Goal: Transaction & Acquisition: Purchase product/service

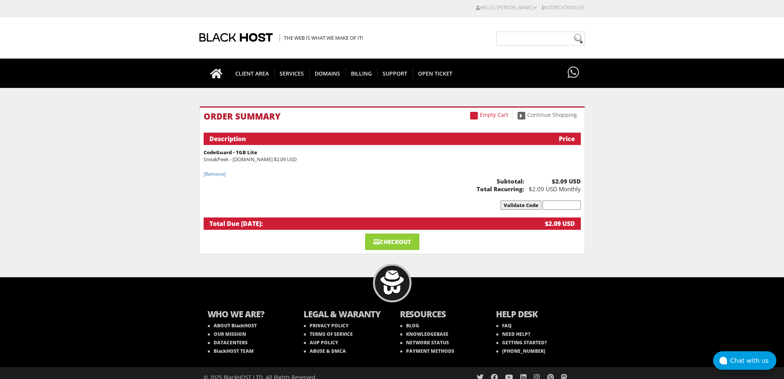
click at [113, 119] on body "CAD CHF EUR GBP JPY MKD RUB USD Hello, Donald Credit Card Details Contacts/Sub-…" at bounding box center [392, 196] width 784 height 384
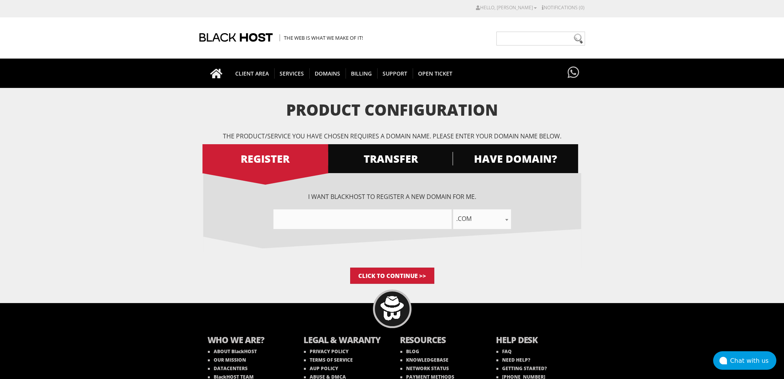
click at [347, 226] on input"] "text" at bounding box center [362, 219] width 178 height 20
click at [349, 226] on input"] "text" at bounding box center [362, 219] width 178 height 20
paste input"] "scratchpayapp.com"
click at [381, 225] on input"] "scratchpayappco" at bounding box center [362, 219] width 178 height 20
type input"] "scratchpayapp"
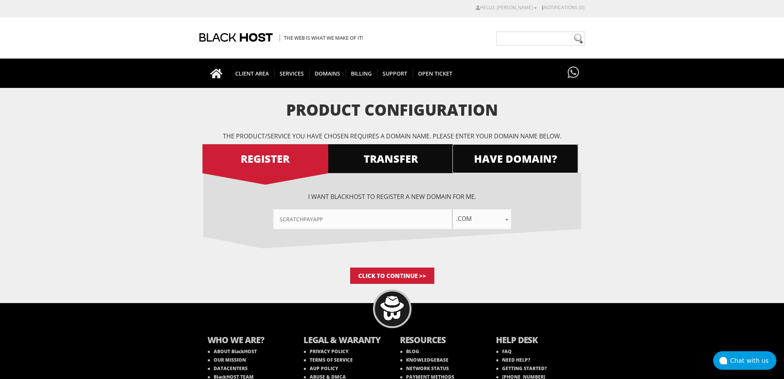
click at [492, 158] on span "HAVE DOMAIN?" at bounding box center [515, 158] width 126 height 13
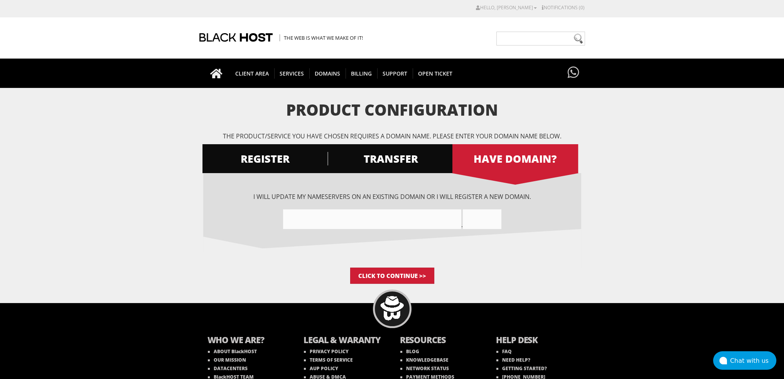
click at [345, 222] on input"] "text" at bounding box center [372, 219] width 178 height 20
paste input"] "scratchpayapp.com"
drag, startPoint x: 329, startPoint y: 219, endPoint x: 356, endPoint y: 217, distance: 26.6
click at [346, 217] on input"] "scratchpayappcom" at bounding box center [372, 219] width 178 height 20
type input"] "scratchpayapp"
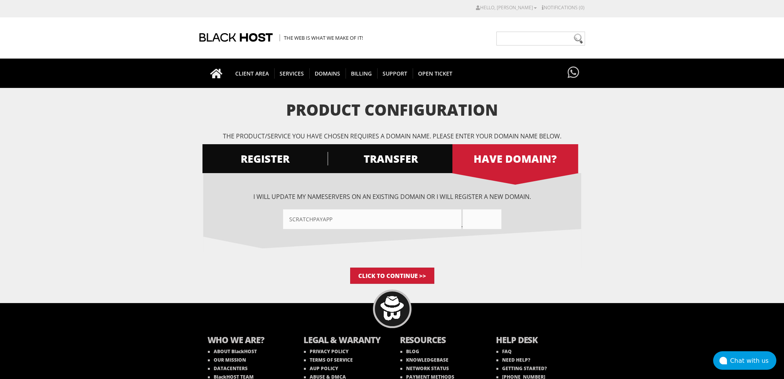
click at [482, 214] on input "text" at bounding box center [482, 219] width 39 height 20
paste input "com"
type input "com"
click at [387, 273] on input "Click to Continue >>" at bounding box center [392, 276] width 84 height 16
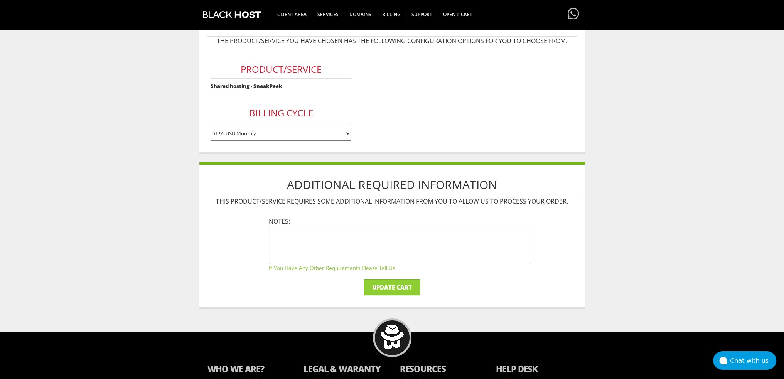
scroll to position [116, 0]
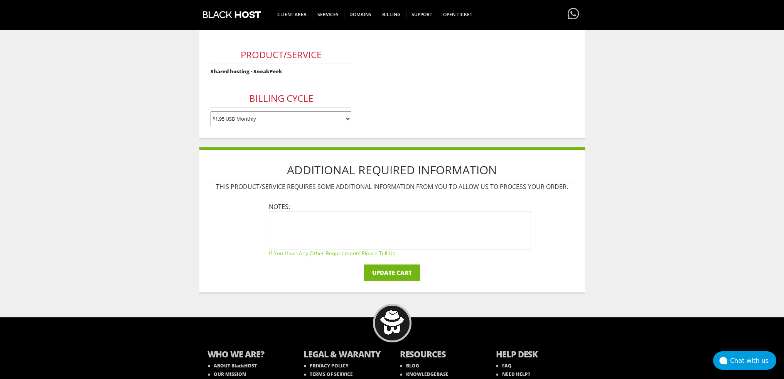
click at [379, 268] on input "Update Cart" at bounding box center [392, 272] width 56 height 16
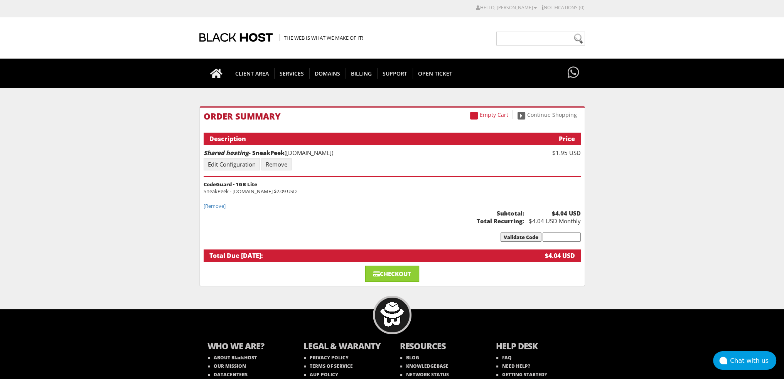
click at [382, 199] on ul "Order Summary Description Price Shared hosting - SneakPeek (scratchpayapp.com) …" at bounding box center [392, 186] width 377 height 150
click at [394, 270] on link "Checkout" at bounding box center [392, 274] width 54 height 16
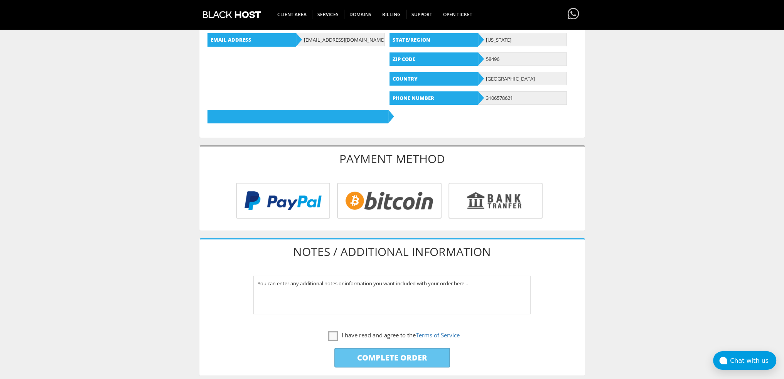
scroll to position [231, 0]
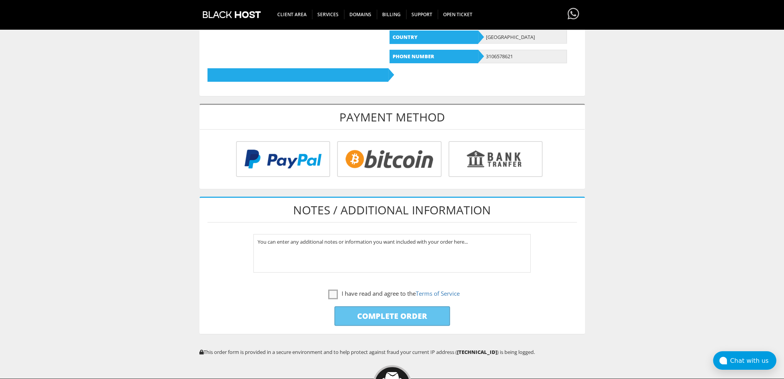
type input "ake.fx@outlook.com"
click at [315, 152] on input "radio" at bounding box center [282, 161] width 94 height 36
click at [333, 291] on label "I have read and agree to the Terms of Service" at bounding box center [393, 294] width 131 height 10
checkbox input "true"
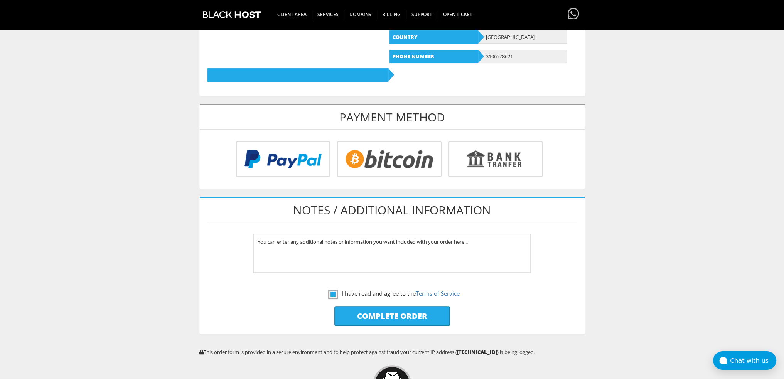
click at [372, 316] on input "Complete Order" at bounding box center [392, 316] width 116 height 20
type input "Please Wait..."
